Goal: Entertainment & Leisure: Consume media (video, audio)

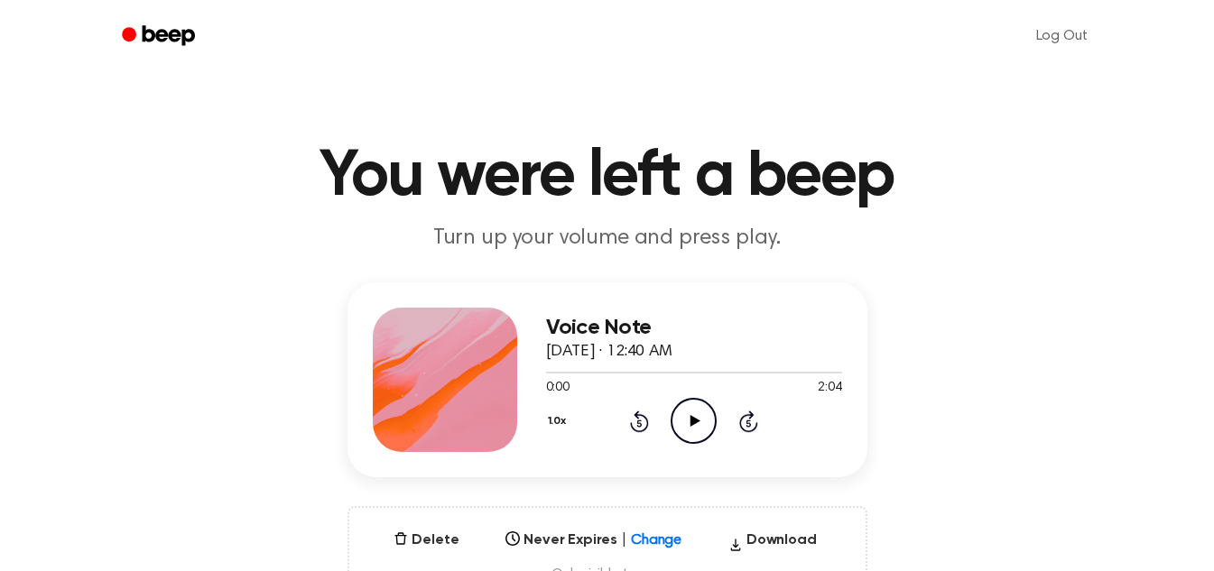
click at [697, 419] on icon "Play Audio" at bounding box center [693, 421] width 46 height 46
click at [684, 426] on icon "Play Audio" at bounding box center [693, 421] width 46 height 46
click at [684, 426] on icon "Pause Audio" at bounding box center [693, 421] width 46 height 46
drag, startPoint x: 548, startPoint y: 377, endPoint x: 510, endPoint y: 374, distance: 38.0
click at [510, 374] on div "Voice Note [DATE] · 12:40 AM 0:02 2:04 Your browser does not support the [objec…" at bounding box center [607, 379] width 520 height 195
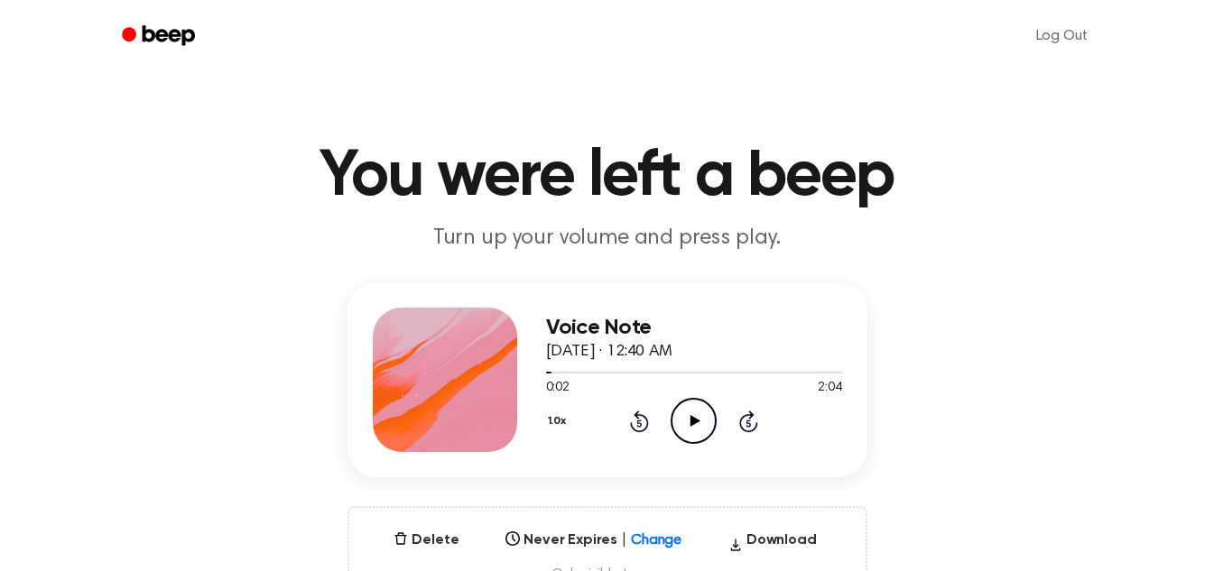
click at [666, 411] on div "1.0x Rewind 5 seconds Play Audio Skip 5 seconds" at bounding box center [694, 421] width 296 height 46
click at [673, 413] on circle at bounding box center [693, 421] width 44 height 44
click at [633, 417] on icon "Rewind 5 seconds" at bounding box center [639, 421] width 20 height 23
click at [677, 419] on icon "Pause Audio" at bounding box center [693, 421] width 46 height 46
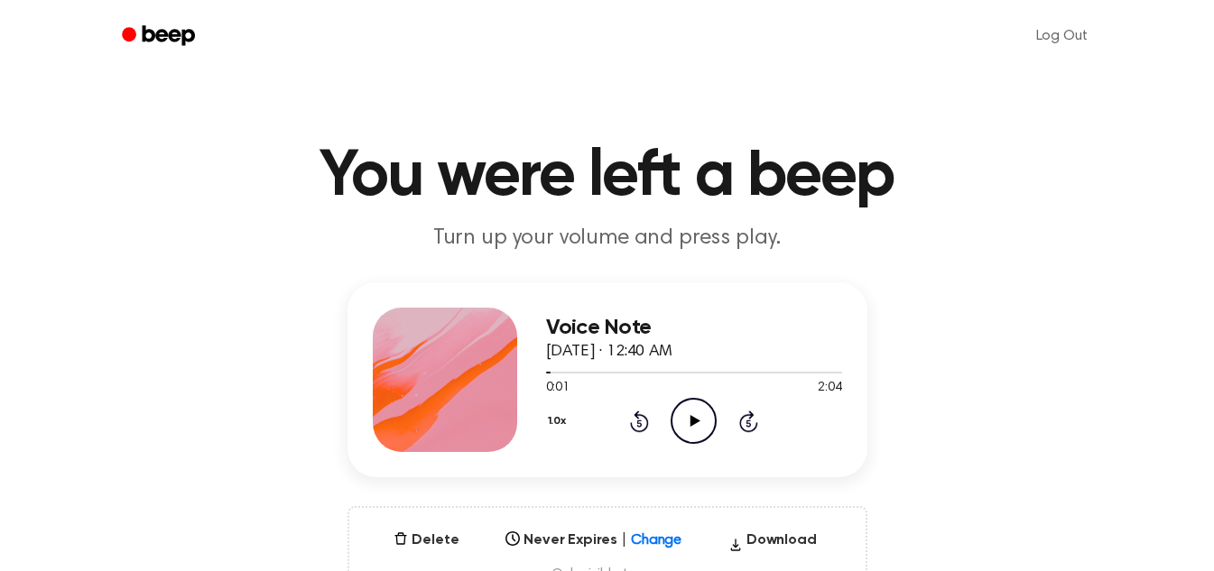
click at [684, 420] on icon "Play Audio" at bounding box center [693, 421] width 46 height 46
click at [684, 420] on icon "Pause Audio" at bounding box center [693, 421] width 46 height 46
click at [698, 400] on circle at bounding box center [693, 421] width 44 height 44
click at [689, 425] on icon "Play Audio" at bounding box center [693, 421] width 46 height 46
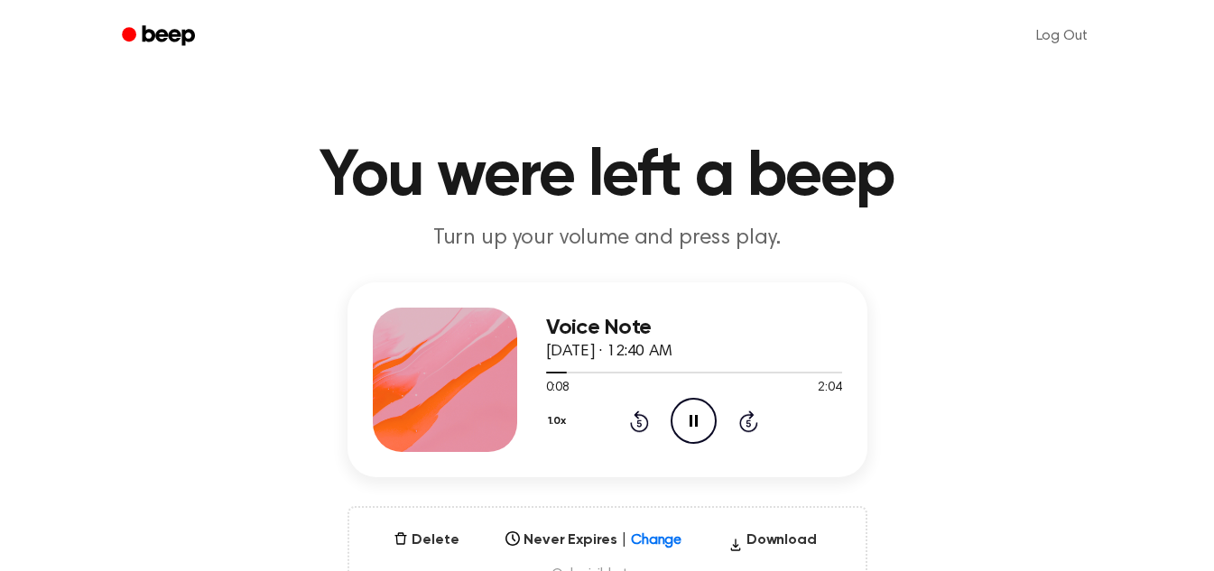
click at [689, 425] on icon at bounding box center [693, 421] width 8 height 12
click at [699, 405] on icon "Play Audio" at bounding box center [693, 421] width 46 height 46
click at [699, 405] on icon "Pause Audio" at bounding box center [693, 421] width 46 height 46
click at [680, 421] on icon "Play Audio" at bounding box center [693, 421] width 46 height 46
click at [680, 421] on icon "Pause Audio" at bounding box center [693, 421] width 46 height 46
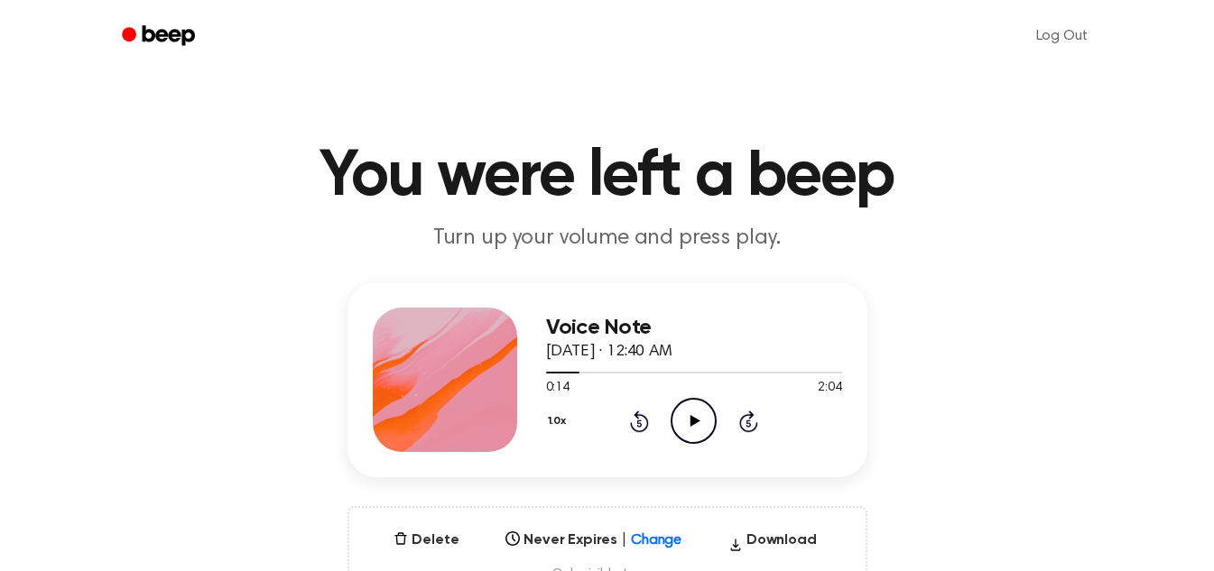
click at [688, 413] on icon "Play Audio" at bounding box center [693, 421] width 46 height 46
click at [635, 428] on icon "Rewind 5 seconds" at bounding box center [639, 421] width 20 height 23
click at [696, 417] on icon at bounding box center [693, 421] width 8 height 12
click at [687, 430] on icon "Play Audio" at bounding box center [693, 421] width 46 height 46
click at [687, 430] on icon "Pause Audio" at bounding box center [693, 421] width 46 height 46
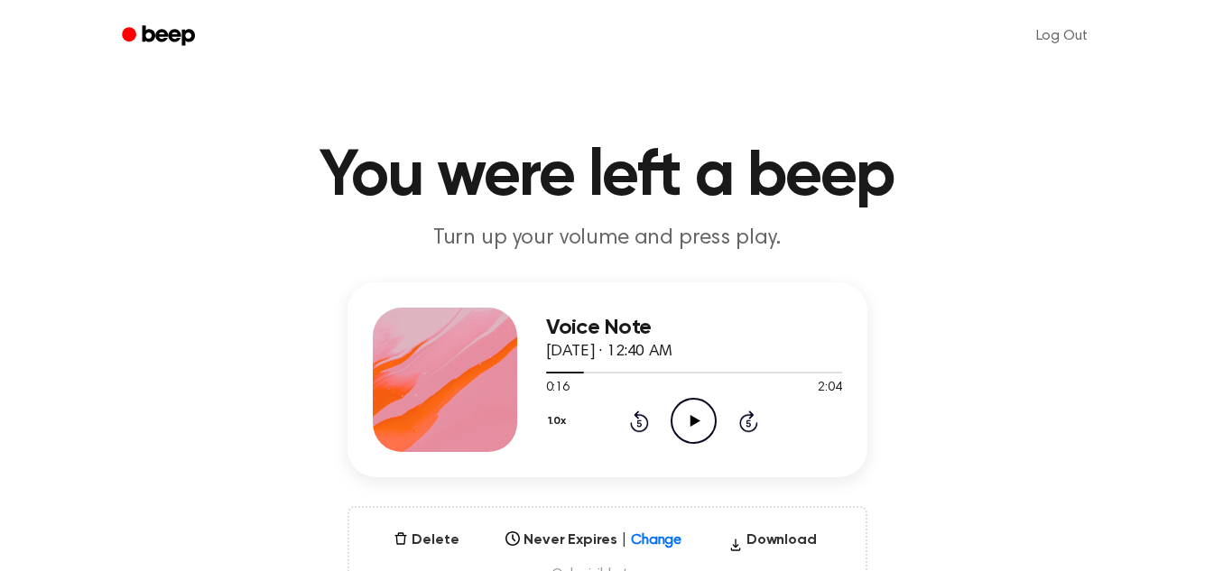
click at [682, 402] on circle at bounding box center [693, 421] width 44 height 44
click at [692, 401] on icon "Play Audio" at bounding box center [693, 421] width 46 height 46
click at [692, 401] on icon "Pause Audio" at bounding box center [693, 421] width 46 height 46
click at [706, 415] on icon "Play Audio" at bounding box center [693, 421] width 46 height 46
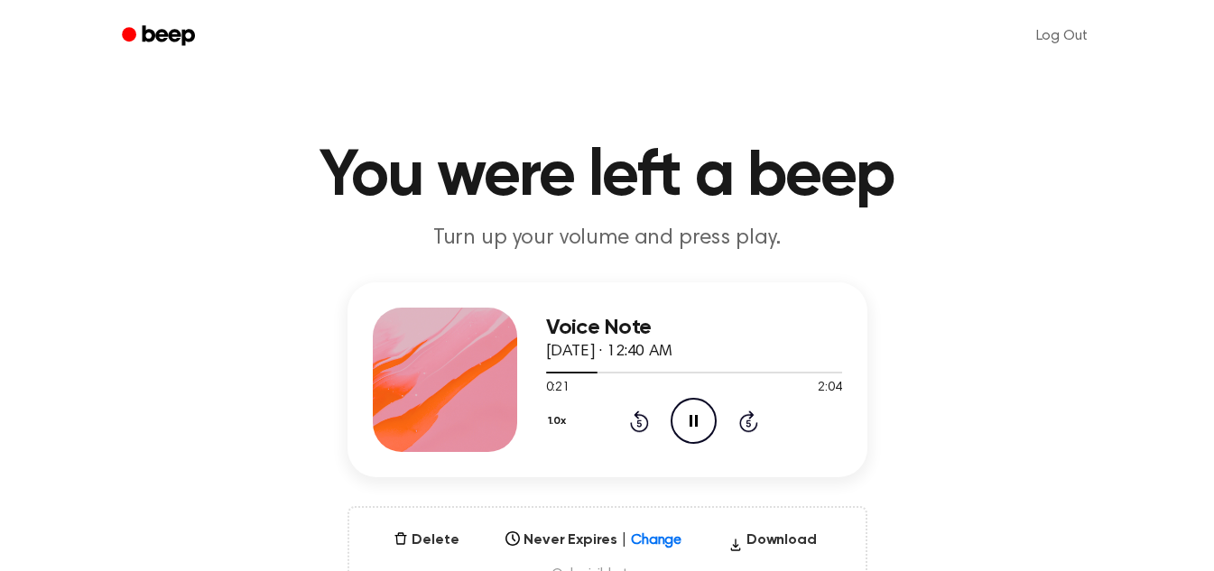
click at [706, 415] on icon "Pause Audio" at bounding box center [693, 421] width 46 height 46
click at [631, 421] on icon "Rewind 5 seconds" at bounding box center [639, 421] width 20 height 23
click at [683, 418] on icon "Play Audio" at bounding box center [693, 421] width 46 height 46
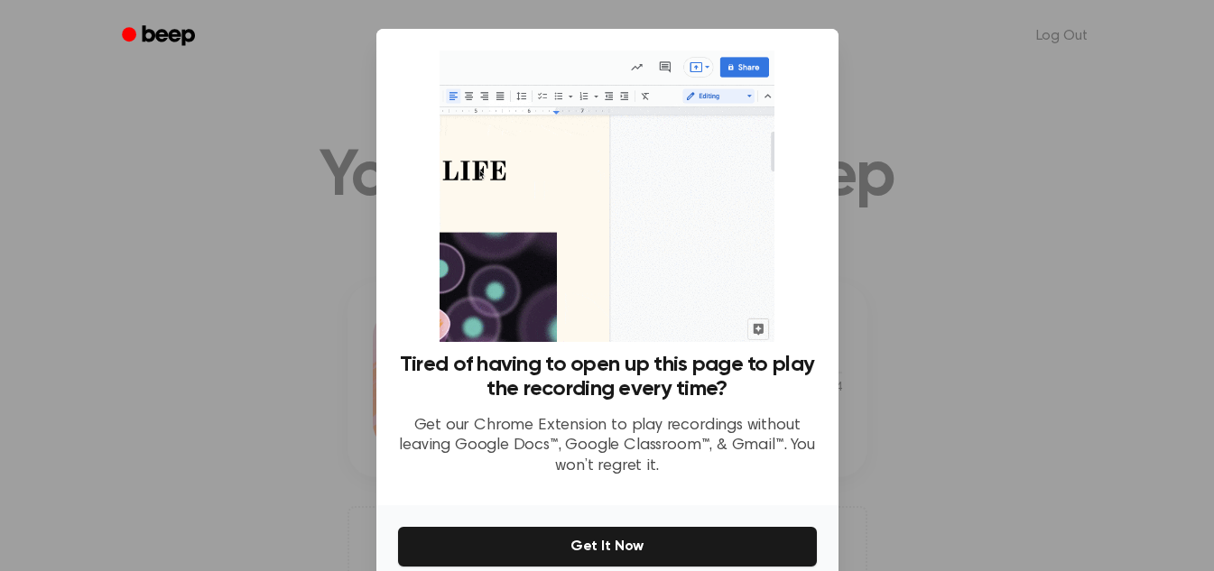
scroll to position [86, 0]
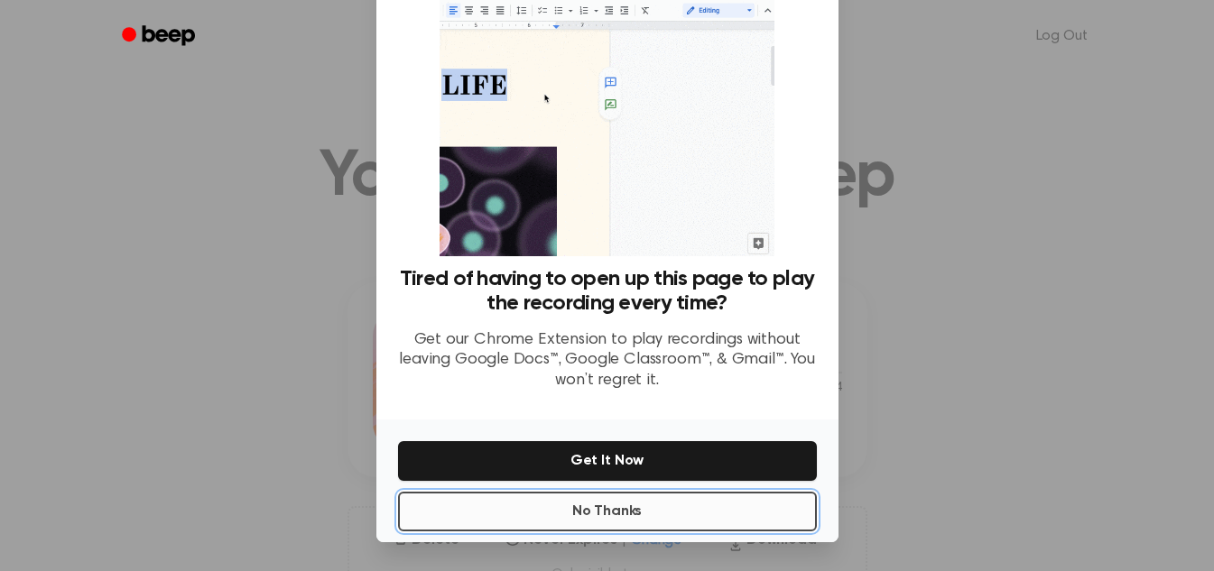
click at [667, 518] on button "No Thanks" at bounding box center [607, 512] width 419 height 40
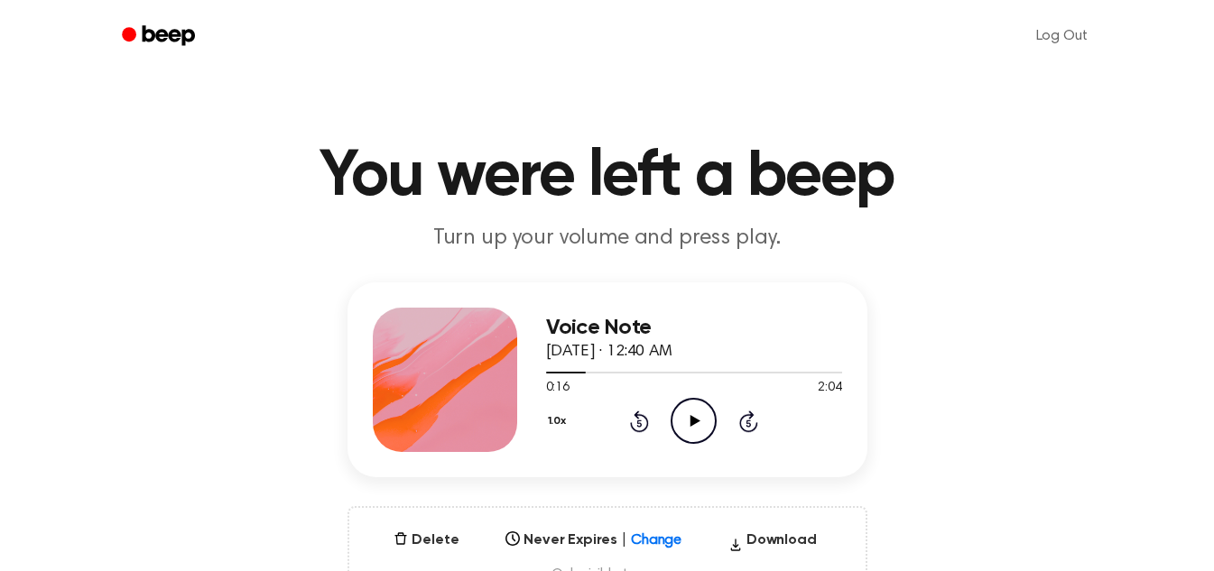
click at [683, 399] on icon "Play Audio" at bounding box center [693, 421] width 46 height 46
click at [693, 428] on icon "Pause Audio" at bounding box center [693, 421] width 46 height 46
click at [689, 407] on icon "Play Audio" at bounding box center [693, 421] width 46 height 46
click at [689, 407] on icon "Pause Audio" at bounding box center [693, 421] width 46 height 46
click at [691, 426] on icon at bounding box center [695, 421] width 10 height 12
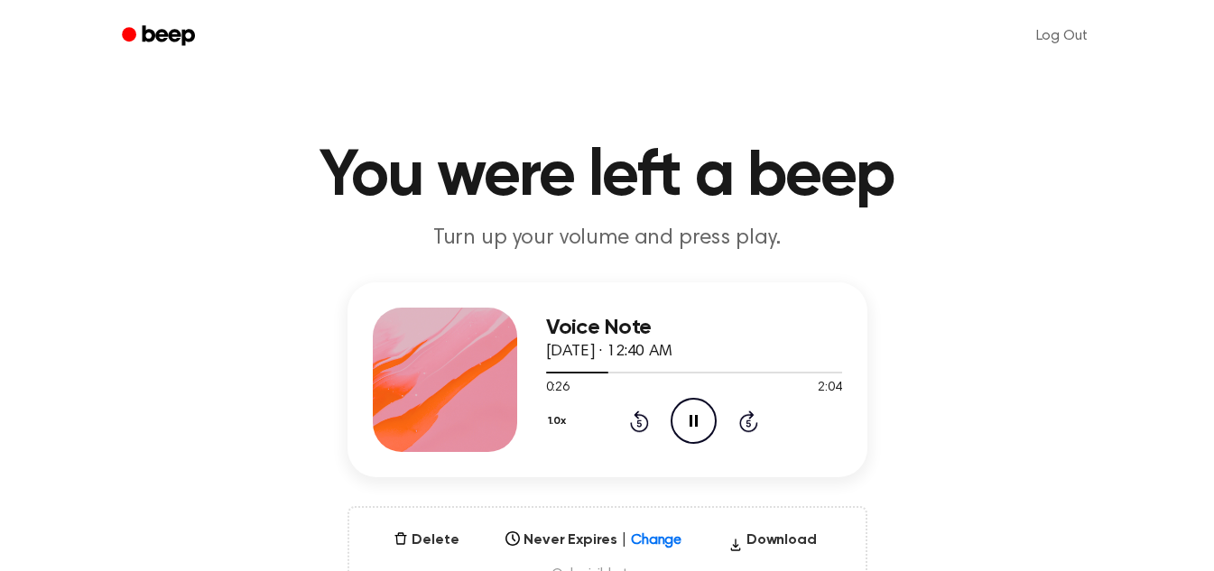
click at [691, 426] on icon at bounding box center [693, 421] width 8 height 12
click at [698, 400] on circle at bounding box center [693, 421] width 44 height 44
click at [699, 411] on icon "Play Audio" at bounding box center [693, 421] width 46 height 46
click at [699, 411] on icon "Pause Audio" at bounding box center [693, 421] width 46 height 46
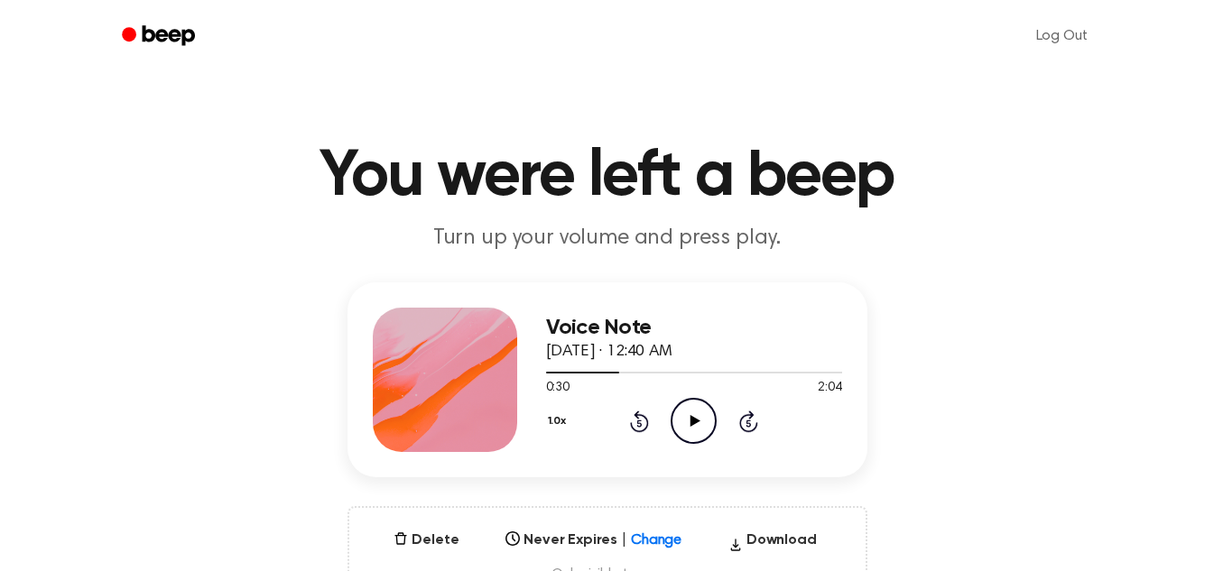
click at [697, 436] on icon "Play Audio" at bounding box center [693, 421] width 46 height 46
click at [697, 436] on icon "Pause Audio" at bounding box center [693, 421] width 46 height 46
click at [702, 413] on icon "Play Audio" at bounding box center [693, 421] width 46 height 46
click at [702, 413] on icon "Pause Audio" at bounding box center [693, 421] width 46 height 46
click at [676, 410] on icon "Play Audio" at bounding box center [693, 421] width 46 height 46
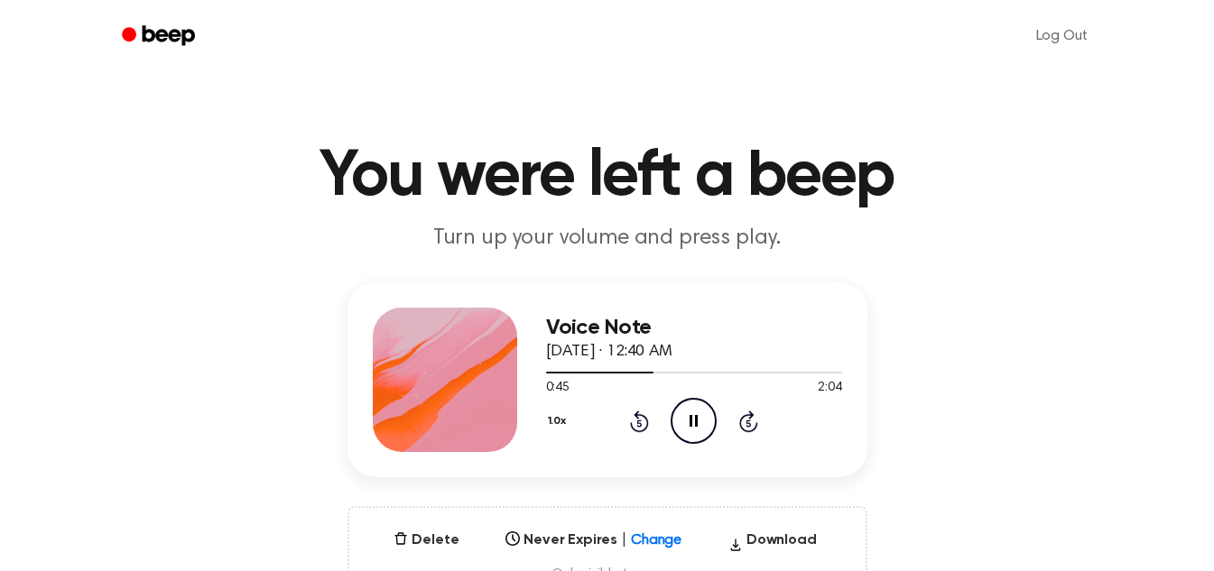
click at [691, 427] on icon at bounding box center [693, 421] width 8 height 12
click at [692, 427] on icon "Play Audio" at bounding box center [693, 421] width 46 height 46
drag, startPoint x: 625, startPoint y: 419, endPoint x: 634, endPoint y: 421, distance: 9.2
click at [634, 421] on div "1.0x Rewind 5 seconds Pause Audio Skip 5 seconds" at bounding box center [694, 421] width 296 height 46
click at [634, 421] on icon "Rewind 5 seconds" at bounding box center [639, 421] width 20 height 23
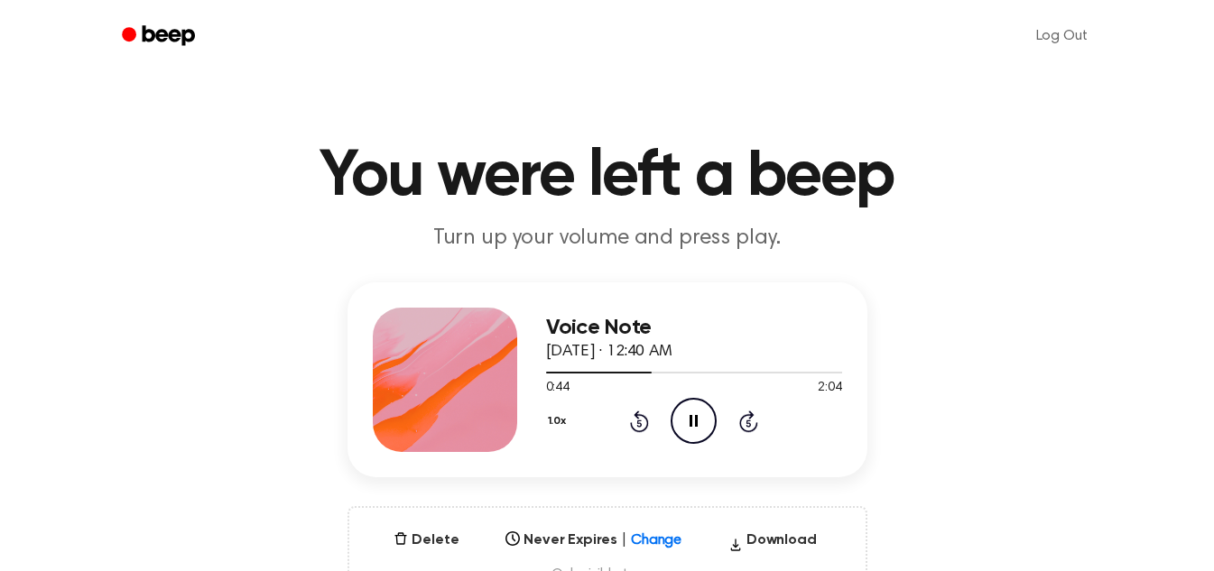
click at [643, 430] on icon at bounding box center [639, 422] width 19 height 22
click at [683, 418] on icon "Pause Audio" at bounding box center [693, 421] width 46 height 46
click at [690, 419] on icon at bounding box center [695, 421] width 10 height 12
click at [690, 419] on icon at bounding box center [693, 421] width 8 height 12
click at [681, 437] on icon "Play Audio" at bounding box center [693, 421] width 46 height 46
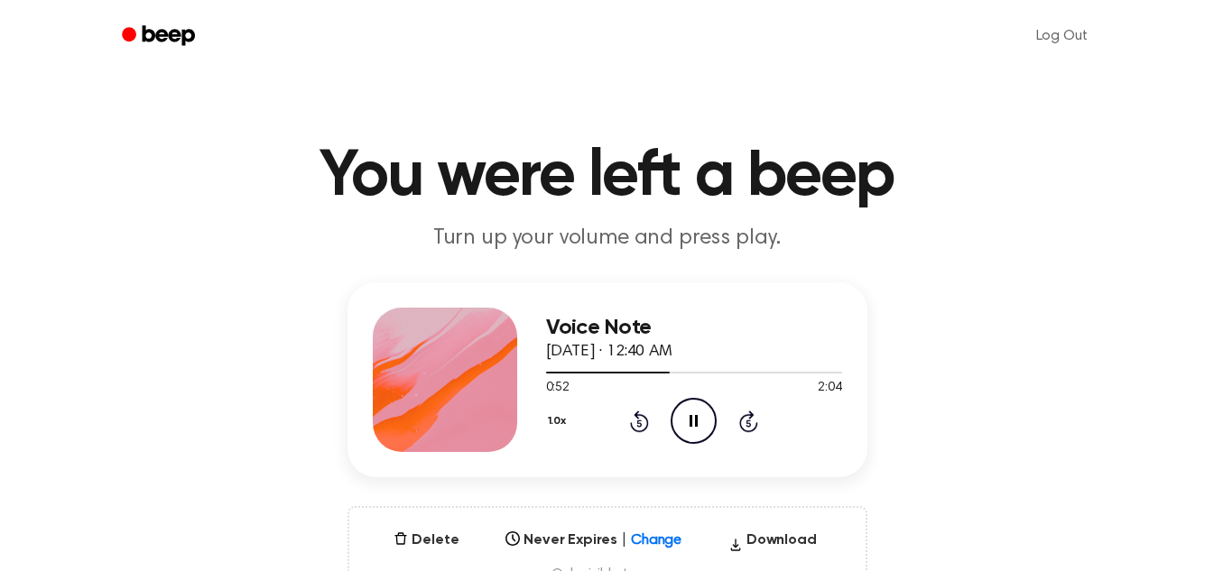
click at [690, 425] on icon at bounding box center [693, 421] width 8 height 12
click at [699, 420] on icon "Play Audio" at bounding box center [693, 421] width 46 height 46
click at [699, 420] on icon "Pause Audio" at bounding box center [693, 421] width 46 height 46
click at [691, 416] on icon at bounding box center [695, 421] width 10 height 12
click at [691, 416] on icon at bounding box center [693, 421] width 8 height 12
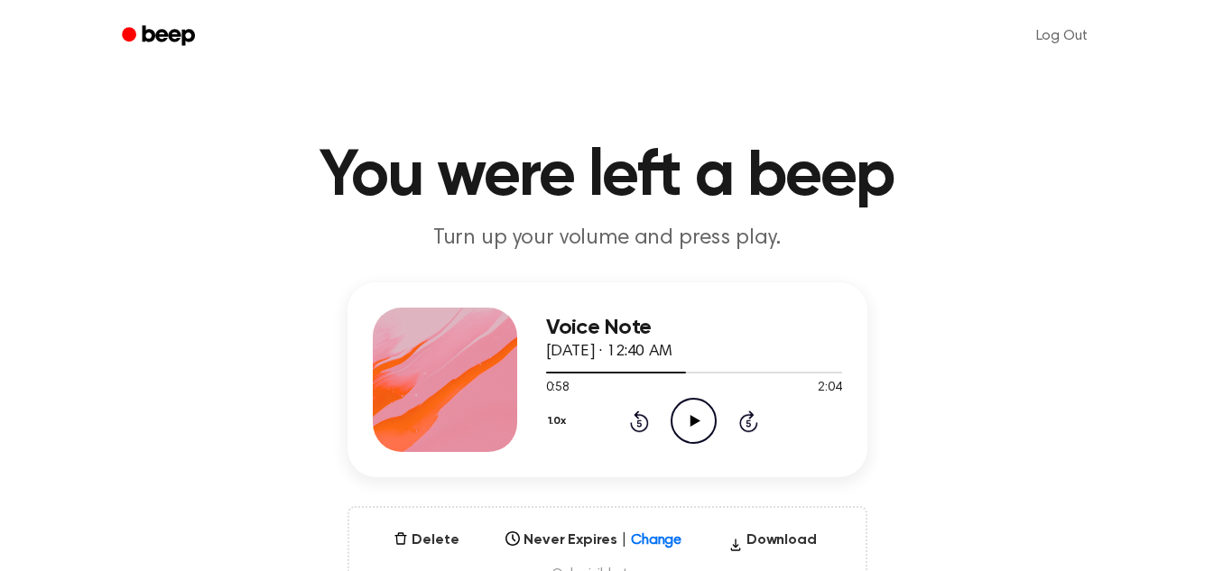
click at [680, 430] on icon "Play Audio" at bounding box center [693, 421] width 46 height 46
click at [680, 430] on icon "Pause Audio" at bounding box center [693, 421] width 46 height 46
click at [673, 430] on circle at bounding box center [693, 421] width 44 height 44
click at [698, 408] on icon "Play Audio" at bounding box center [693, 421] width 46 height 46
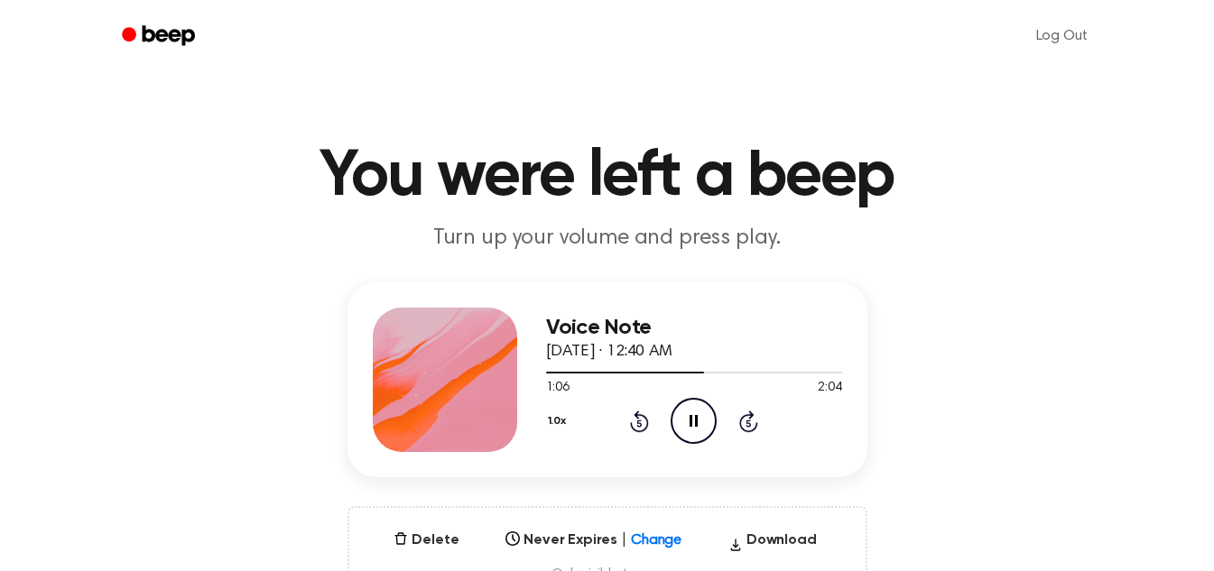
click at [698, 408] on icon "Pause Audio" at bounding box center [693, 421] width 46 height 46
click at [703, 403] on icon "Play Audio" at bounding box center [693, 421] width 46 height 46
click at [703, 403] on icon "Pause Audio" at bounding box center [693, 421] width 46 height 46
click at [691, 439] on icon "Play Audio" at bounding box center [693, 421] width 46 height 46
click at [691, 439] on icon "Pause Audio" at bounding box center [693, 421] width 46 height 46
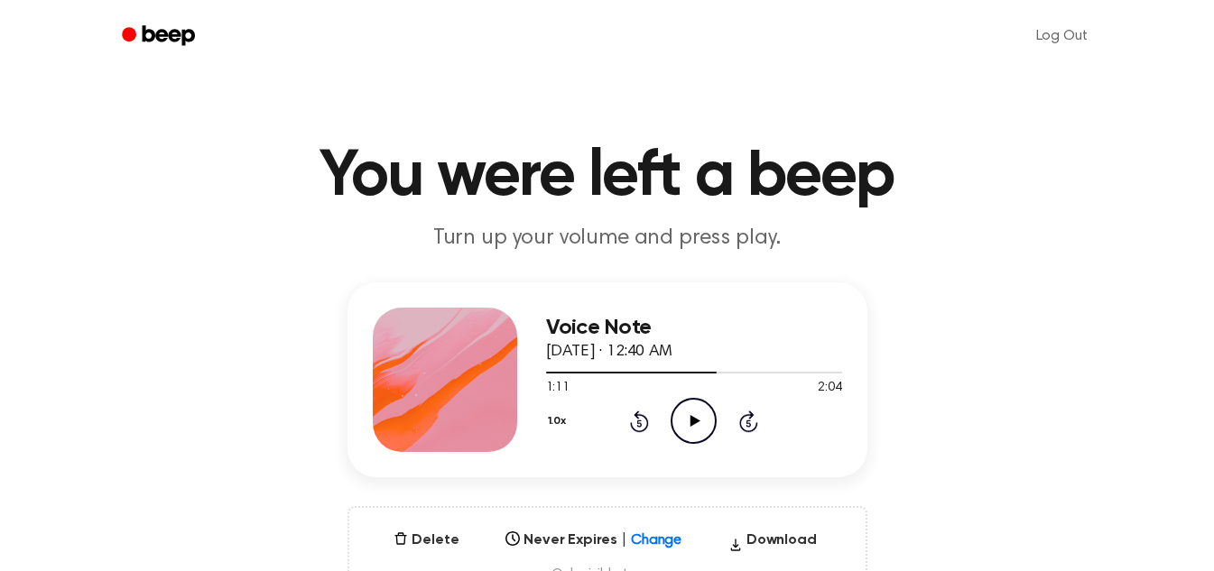
click at [691, 441] on icon "Play Audio" at bounding box center [693, 421] width 46 height 46
click at [691, 441] on icon "Pause Audio" at bounding box center [693, 421] width 46 height 46
click at [639, 419] on icon at bounding box center [639, 422] width 19 height 22
click at [679, 416] on icon "Play Audio" at bounding box center [693, 421] width 46 height 46
click at [679, 416] on icon "Pause Audio" at bounding box center [693, 421] width 46 height 46
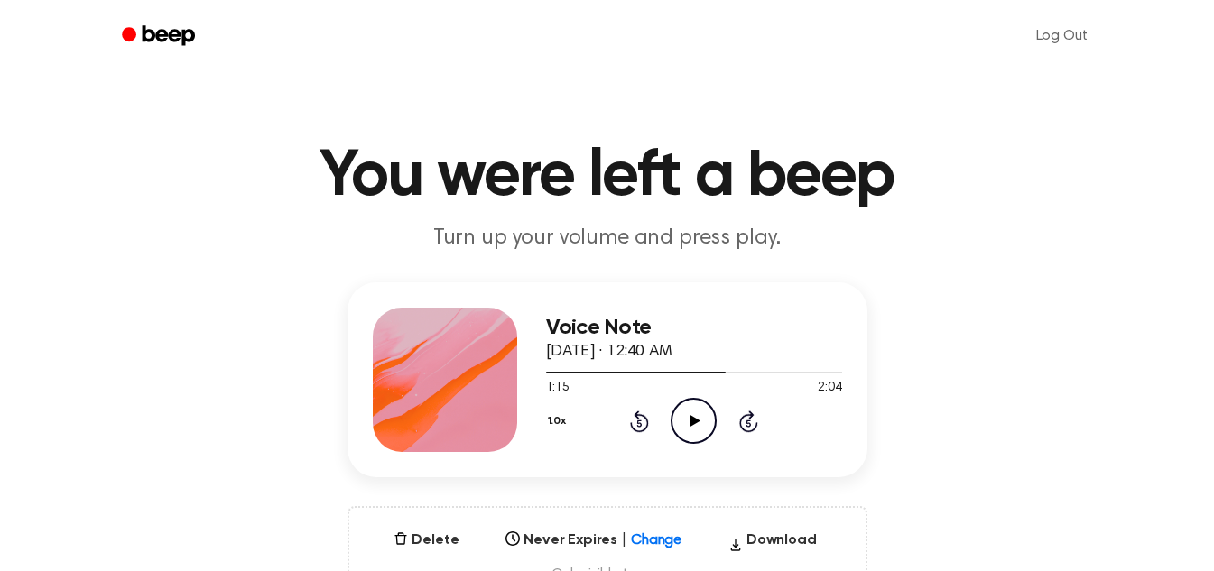
click at [712, 412] on icon "Play Audio" at bounding box center [693, 421] width 46 height 46
click at [712, 412] on icon "Pause Audio" at bounding box center [693, 421] width 46 height 46
click at [702, 415] on icon "Play Audio" at bounding box center [693, 421] width 46 height 46
click at [701, 428] on icon "Pause Audio" at bounding box center [693, 421] width 46 height 46
click at [707, 399] on icon "Play Audio" at bounding box center [693, 421] width 46 height 46
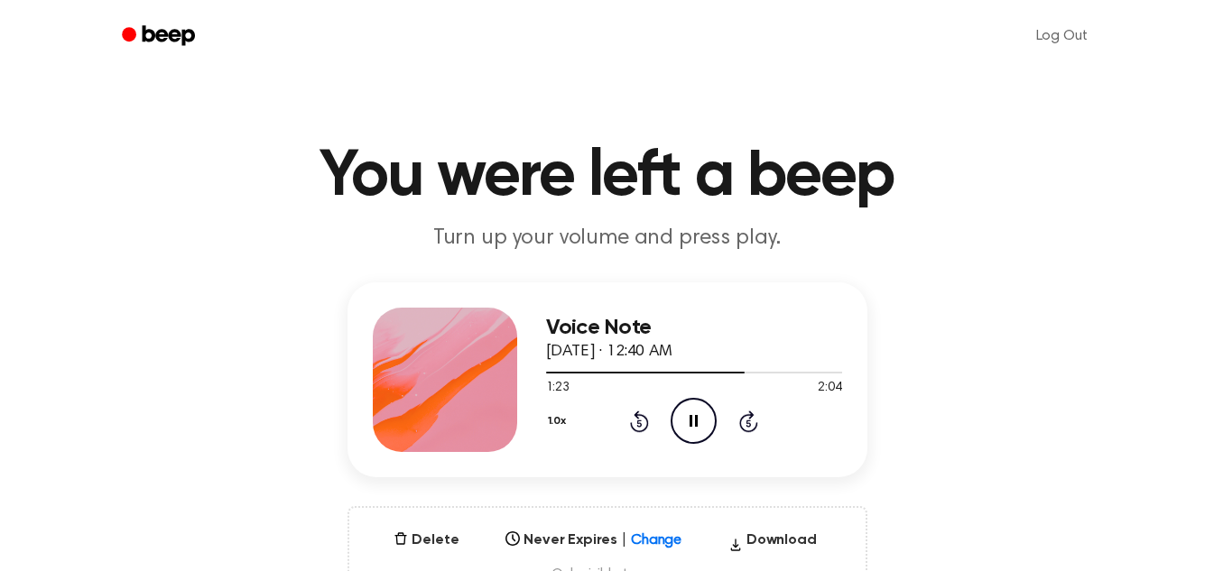
click at [707, 399] on icon "Pause Audio" at bounding box center [693, 421] width 46 height 46
click at [692, 421] on icon at bounding box center [695, 421] width 10 height 12
click at [692, 421] on icon at bounding box center [693, 421] width 8 height 12
click at [697, 425] on icon "Play Audio" at bounding box center [693, 421] width 46 height 46
click at [697, 425] on icon at bounding box center [693, 421] width 8 height 12
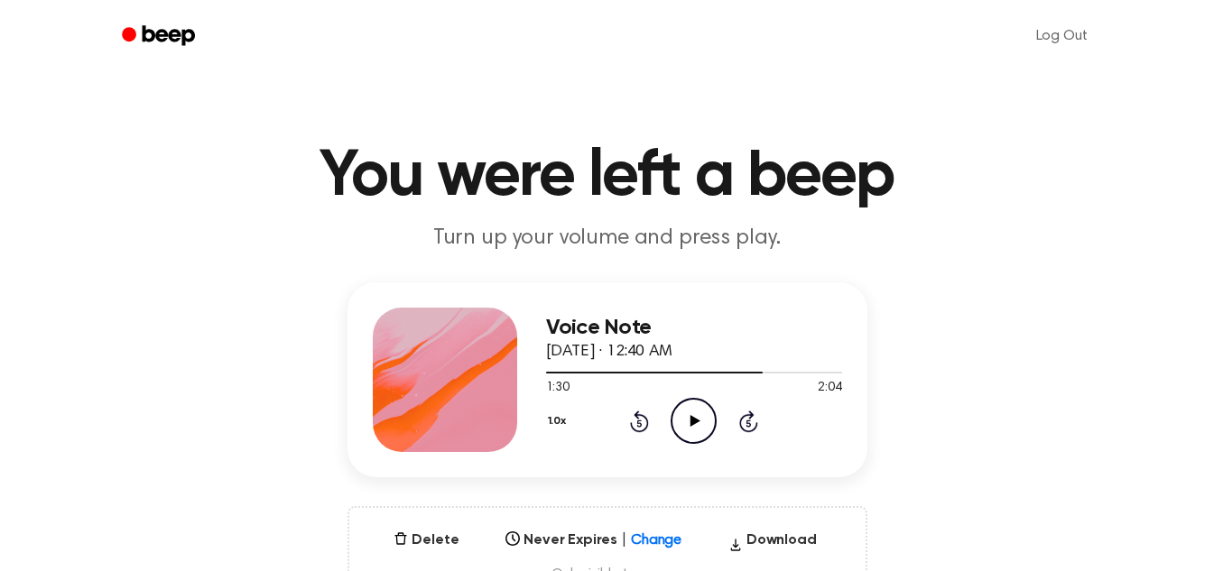
click at [704, 411] on icon "Play Audio" at bounding box center [693, 421] width 46 height 46
click at [704, 411] on icon "Pause Audio" at bounding box center [693, 421] width 46 height 46
click at [679, 408] on icon "Play Audio" at bounding box center [693, 421] width 46 height 46
click at [630, 423] on icon at bounding box center [639, 422] width 19 height 22
click at [698, 418] on icon at bounding box center [693, 421] width 8 height 12
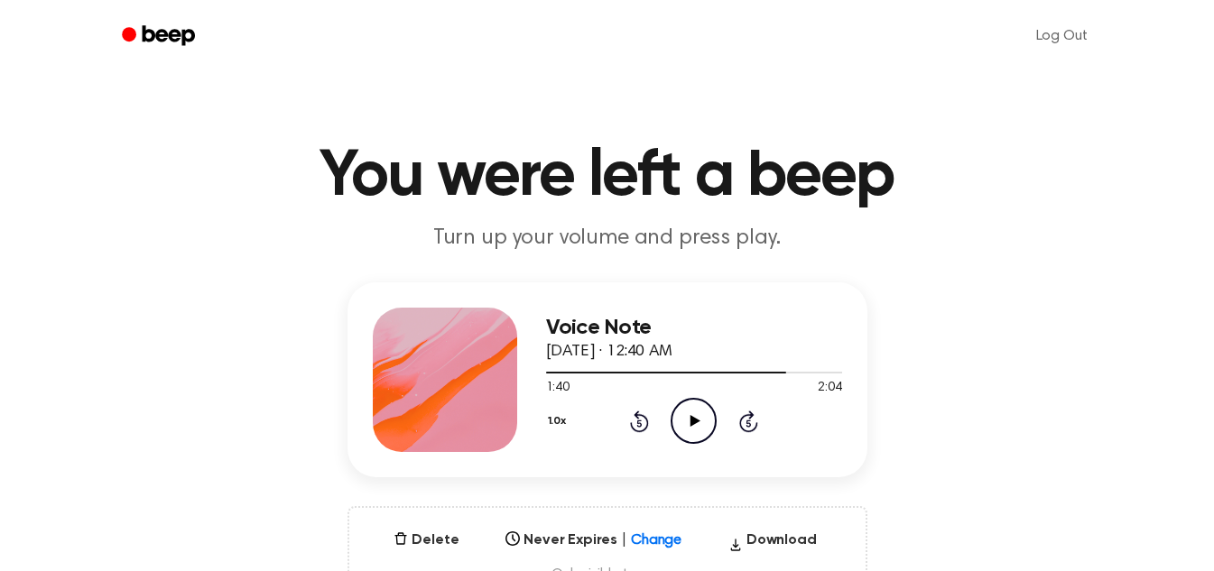
click at [683, 428] on icon "Play Audio" at bounding box center [693, 421] width 46 height 46
click at [688, 425] on icon "Pause Audio" at bounding box center [693, 421] width 46 height 46
click at [709, 429] on icon "Play Audio" at bounding box center [693, 421] width 46 height 46
click at [680, 419] on icon "Pause Audio" at bounding box center [693, 421] width 46 height 46
click at [696, 414] on icon "Play Audio" at bounding box center [693, 421] width 46 height 46
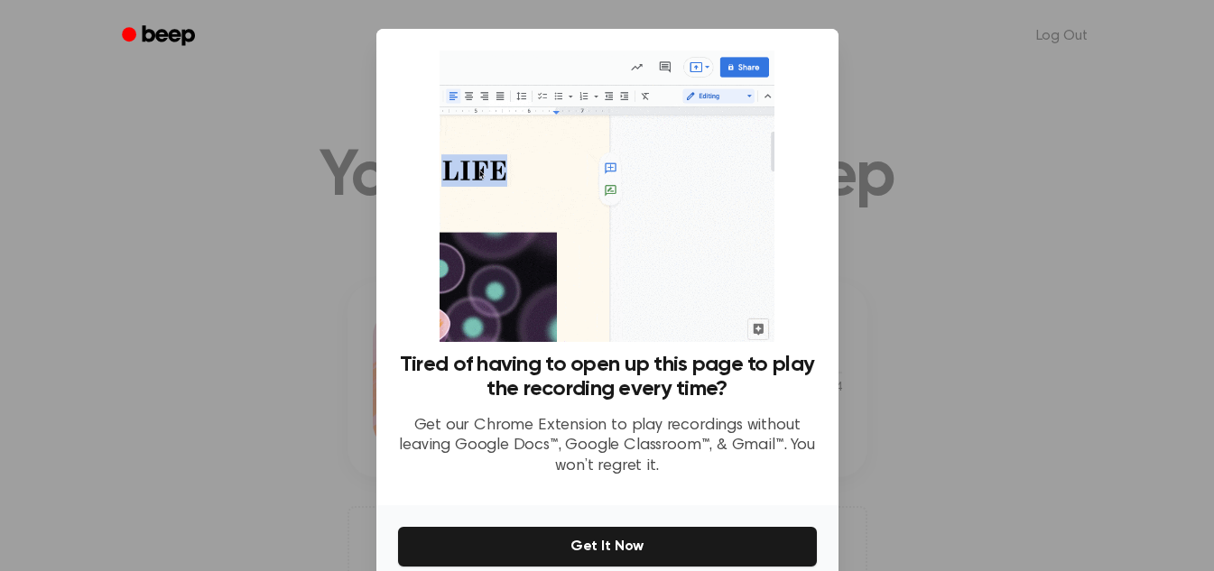
click at [681, 409] on div "Tired of having to open up this page to play the recording every time? Get our …" at bounding box center [607, 422] width 419 height 139
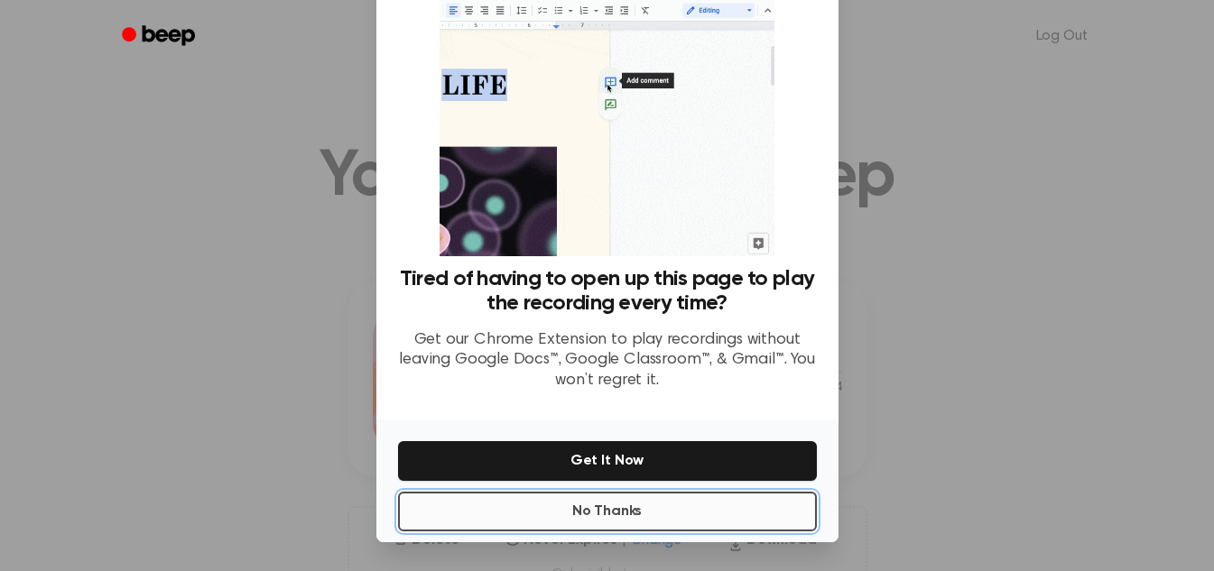
click at [654, 499] on button "No Thanks" at bounding box center [607, 512] width 419 height 40
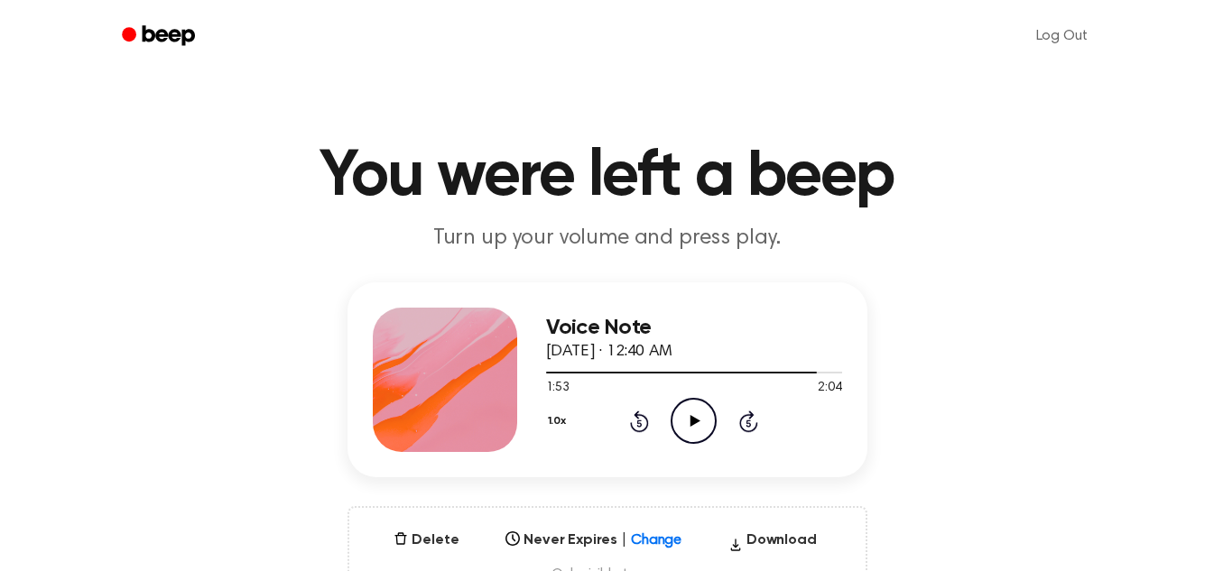
click at [680, 420] on icon "Play Audio" at bounding box center [693, 421] width 46 height 46
click at [680, 420] on icon "Pause Audio" at bounding box center [693, 421] width 46 height 46
click at [648, 423] on icon at bounding box center [639, 422] width 19 height 22
click at [691, 410] on icon "Play Audio" at bounding box center [693, 421] width 46 height 46
click at [691, 410] on icon "Pause Audio" at bounding box center [693, 421] width 46 height 46
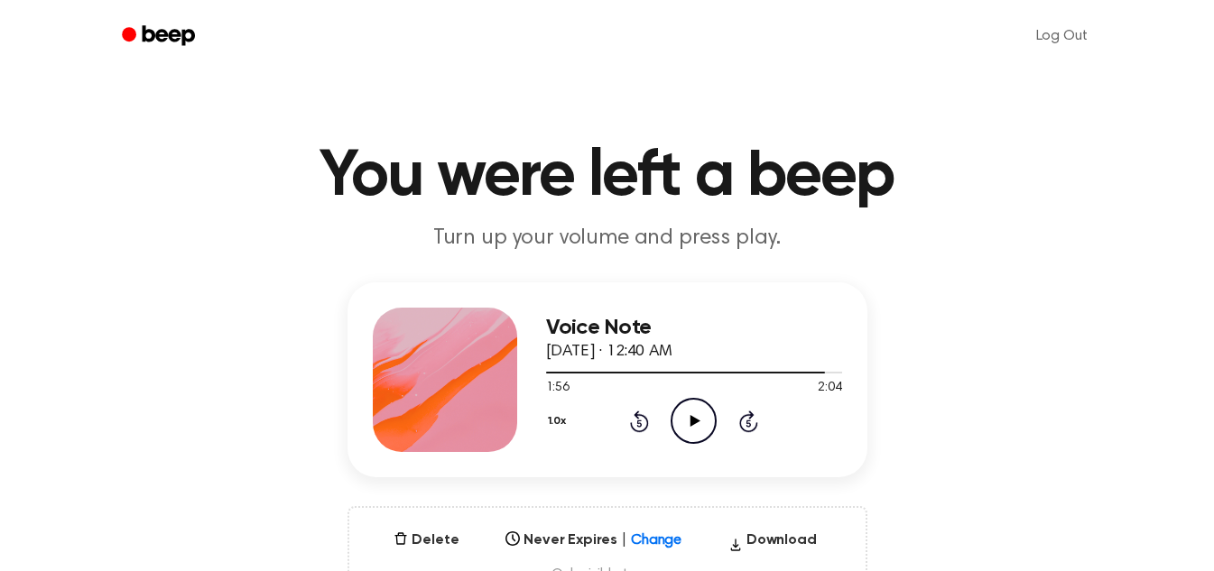
click at [685, 429] on icon "Play Audio" at bounding box center [693, 421] width 46 height 46
click at [692, 422] on icon at bounding box center [693, 421] width 8 height 12
